Goal: Information Seeking & Learning: Understand process/instructions

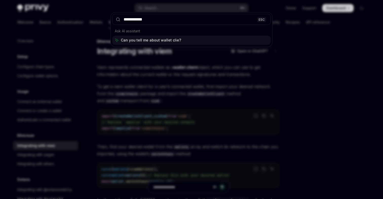
type input "**********"
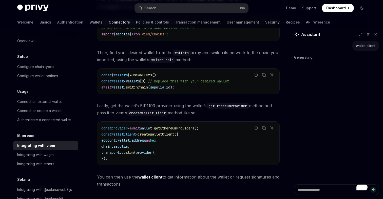
scroll to position [117, 0]
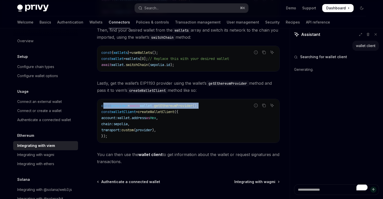
drag, startPoint x: 213, startPoint y: 106, endPoint x: 102, endPoint y: 106, distance: 110.1
click at [102, 106] on code "const provider = await wallet . getEthereumProvider (); const walletClient = cr…" at bounding box center [188, 121] width 174 height 36
copy span "onst provider = await wallet . getEthereumProvider ();"
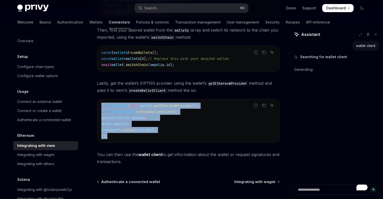
drag, startPoint x: 108, startPoint y: 138, endPoint x: 100, endPoint y: 106, distance: 33.6
click at [100, 106] on div "const provider = await wallet . getEthereumProvider (); const walletClient = cr…" at bounding box center [188, 121] width 182 height 44
copy code "const provider = await wallet . getEthereumProvider (); const walletClient = cr…"
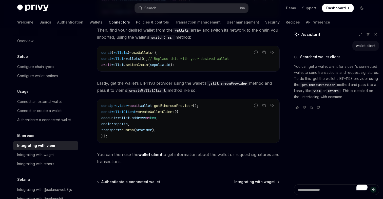
click at [194, 83] on span "Lastly, get the wallet’s EIP1193 provider using the wallet’s getEthereumProvide…" at bounding box center [188, 87] width 182 height 14
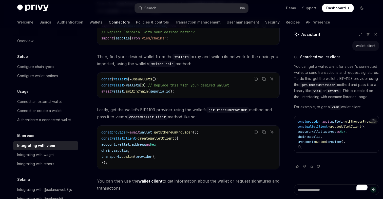
scroll to position [0, 0]
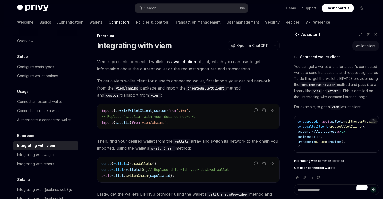
type textarea "*"
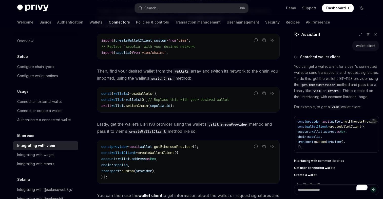
scroll to position [78, 0]
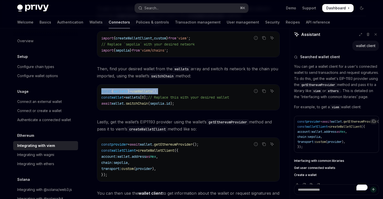
drag, startPoint x: 169, startPoint y: 92, endPoint x: 98, endPoint y: 93, distance: 70.9
click at [98, 93] on div "const { wallets } = useWallets (); const wallet = wallets [ 0 ]; // Replace thi…" at bounding box center [188, 97] width 182 height 25
drag, startPoint x: 157, startPoint y: 96, endPoint x: 101, endPoint y: 92, distance: 56.1
click at [101, 92] on div "const { wallets } = useWallets (); const wallet = wallets [ 0 ]; // Replace thi…" at bounding box center [188, 97] width 182 height 25
copy code "const { wallets } = useWallets (); const wallet = wallets [ 0 ];"
